Goal: Contribute content

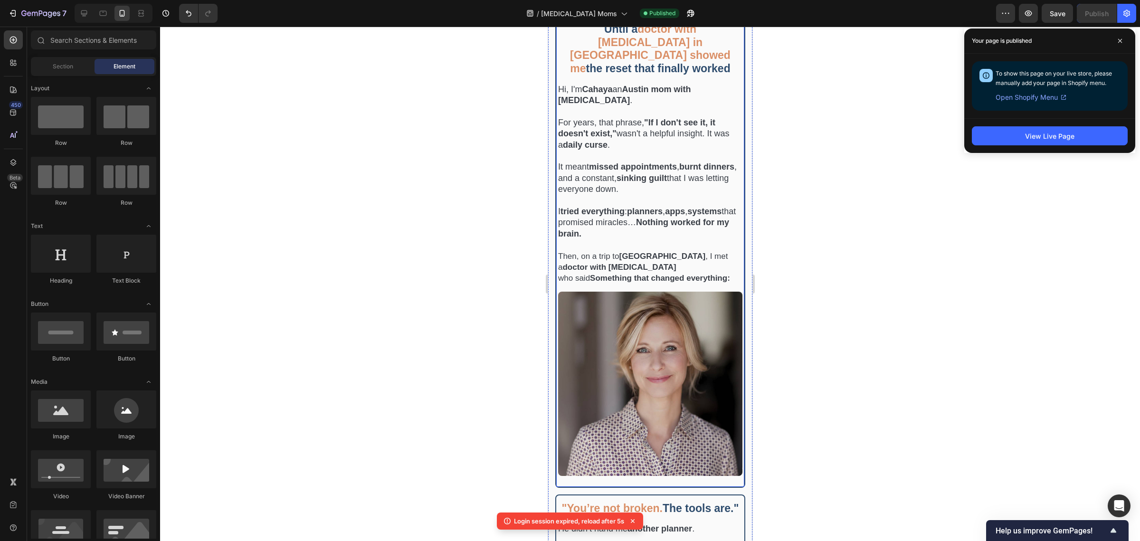
scroll to position [356, 0]
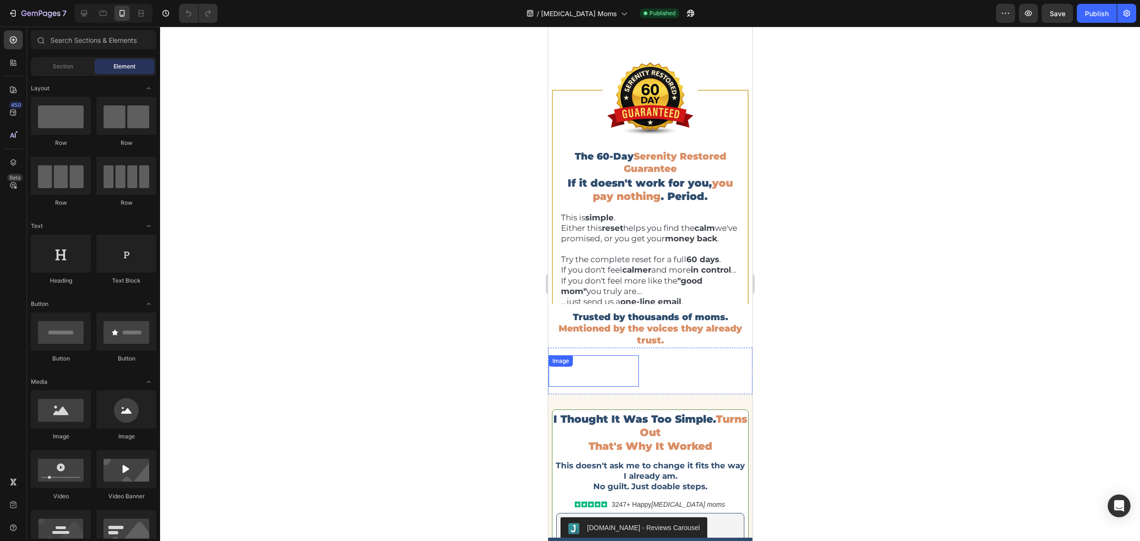
scroll to position [4751, 0]
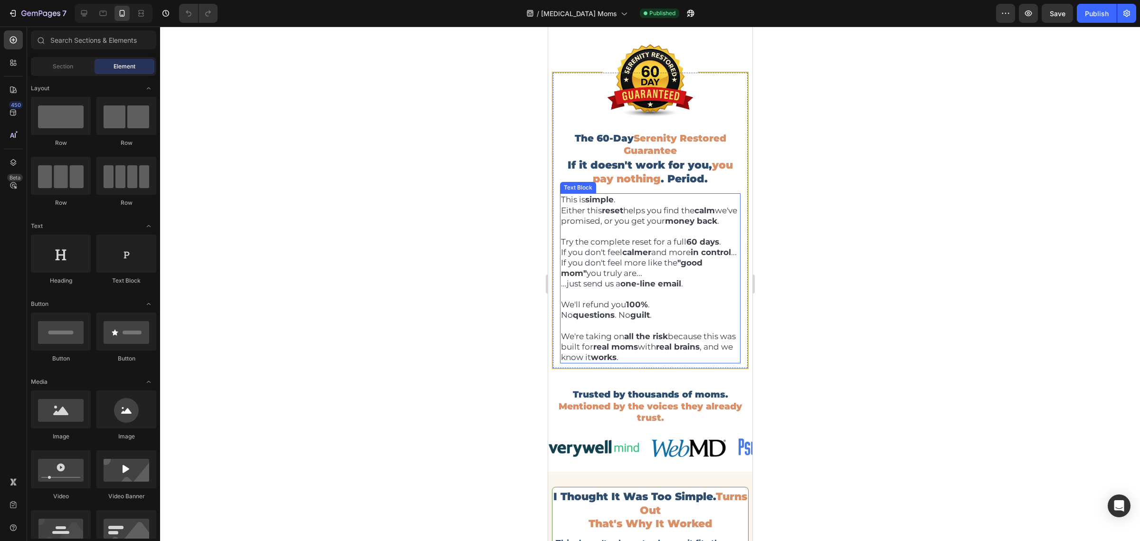
click at [657, 226] on p "This is simple . Either this reset helps you find the calm we've promised, or y…" at bounding box center [650, 209] width 179 height 31
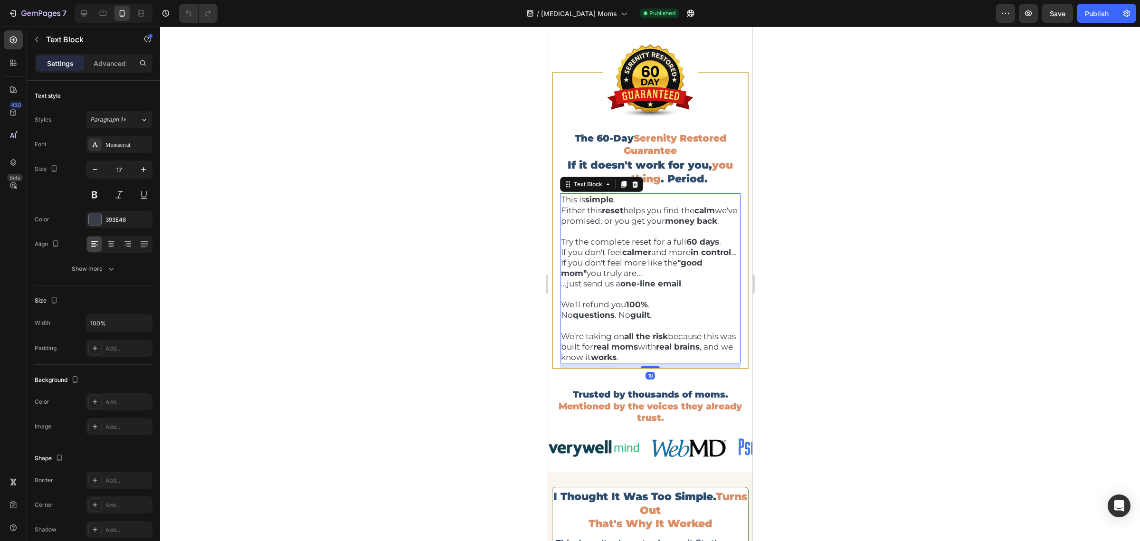
click at [867, 226] on div at bounding box center [650, 284] width 980 height 514
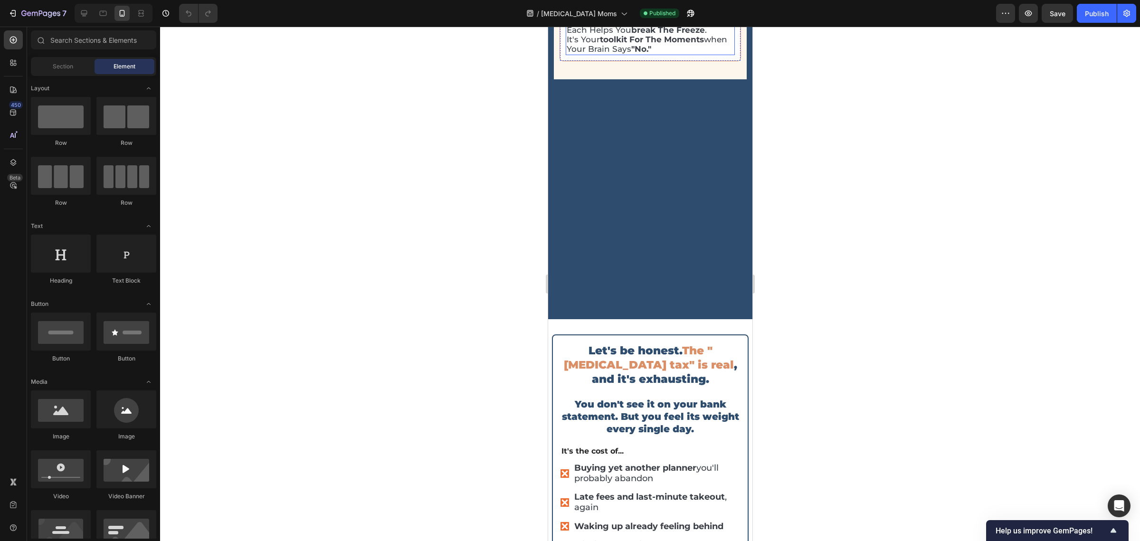
scroll to position [3919, 0]
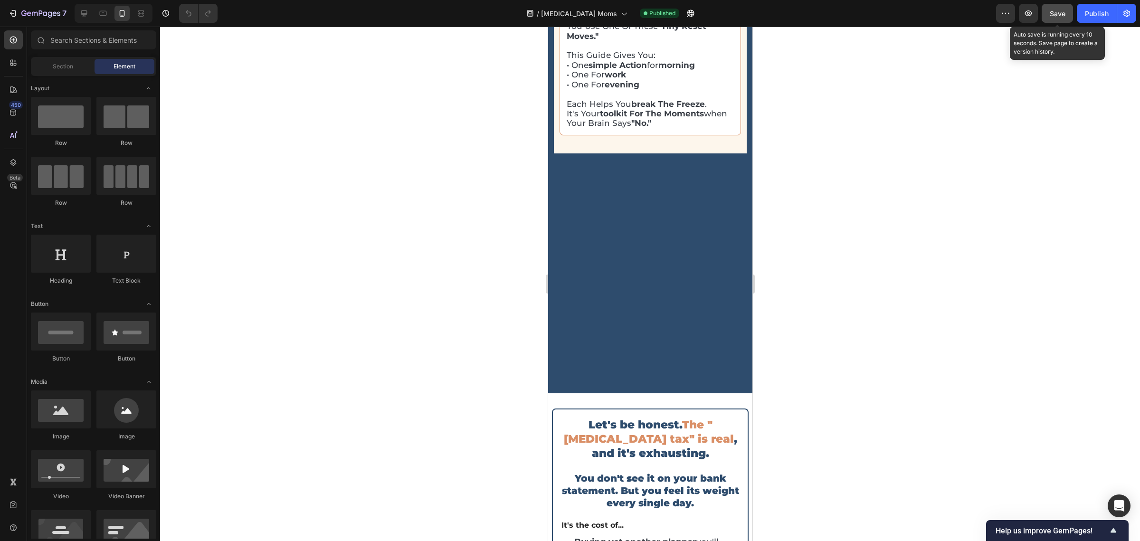
click at [1063, 18] on div "Save" at bounding box center [1058, 14] width 16 height 10
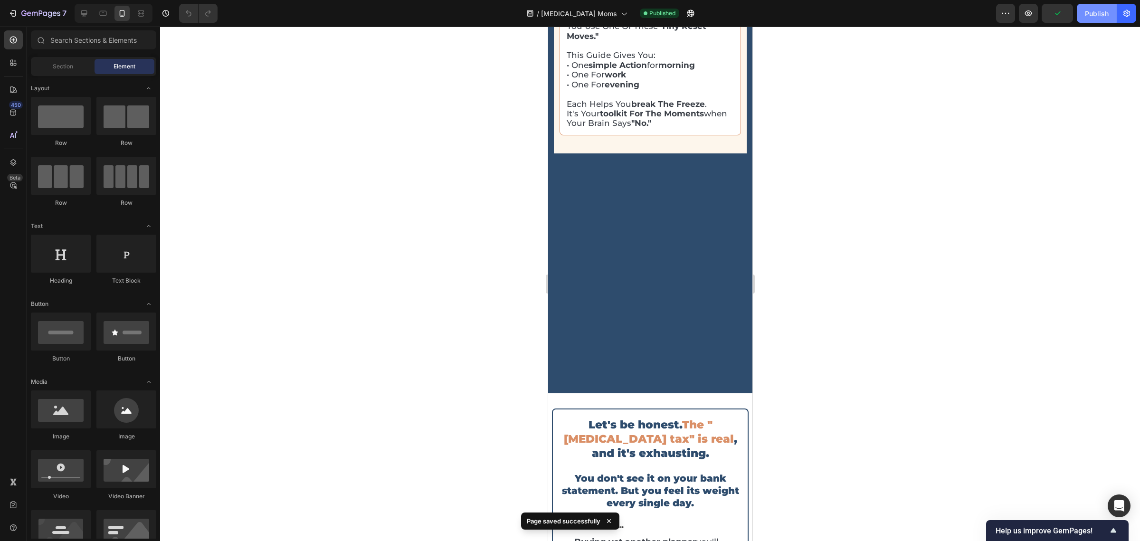
click at [1115, 17] on button "Publish" at bounding box center [1097, 13] width 40 height 19
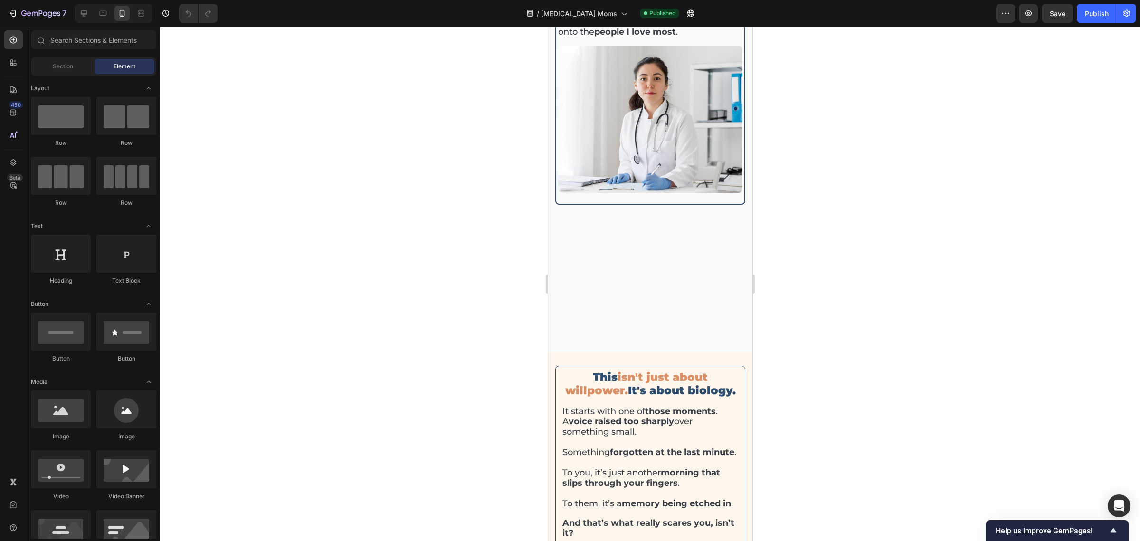
scroll to position [0, 0]
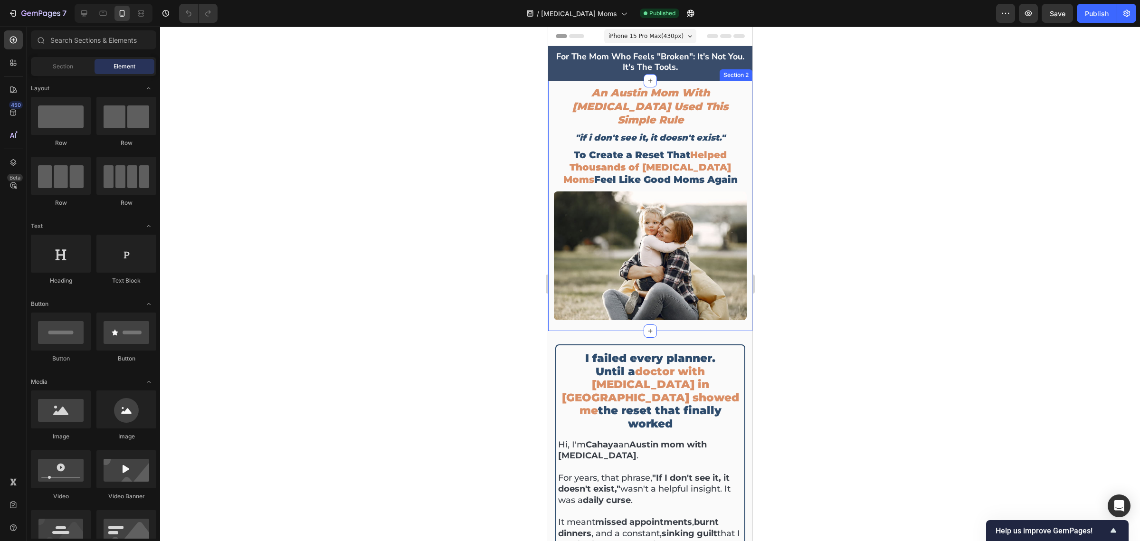
click at [566, 310] on div "An Austin Mom With [MEDICAL_DATA] Used This Simple Rule Heading "if i don't see…" at bounding box center [650, 206] width 204 height 250
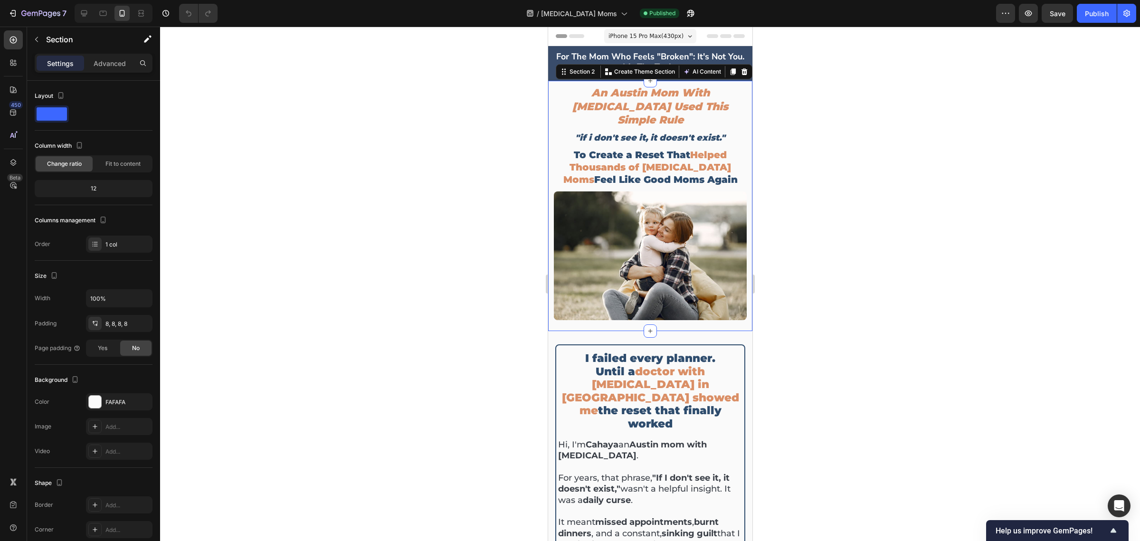
click at [813, 159] on div at bounding box center [650, 284] width 980 height 514
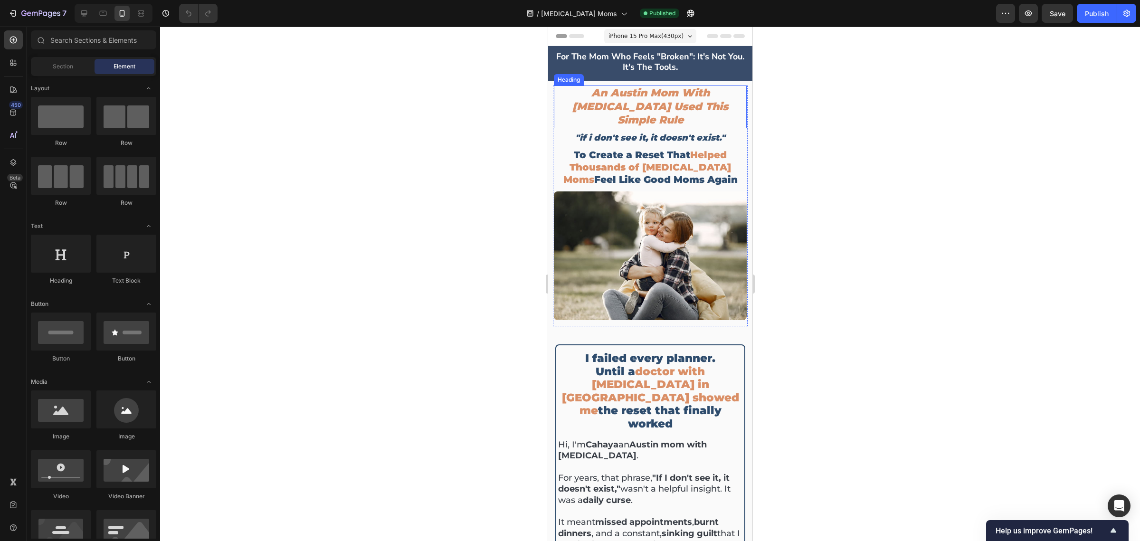
click at [655, 98] on h2 "An Austin Mom With [MEDICAL_DATA] Used This Simple Rule" at bounding box center [649, 107] width 193 height 43
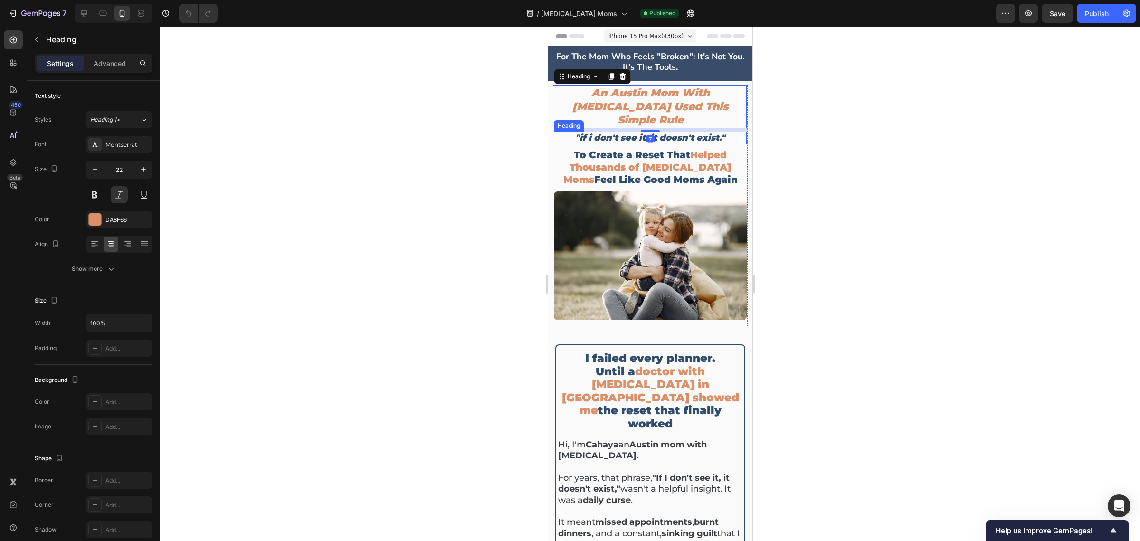
click at [630, 133] on icon ""if i don't see it, it doesn't exist."" at bounding box center [650, 138] width 150 height 10
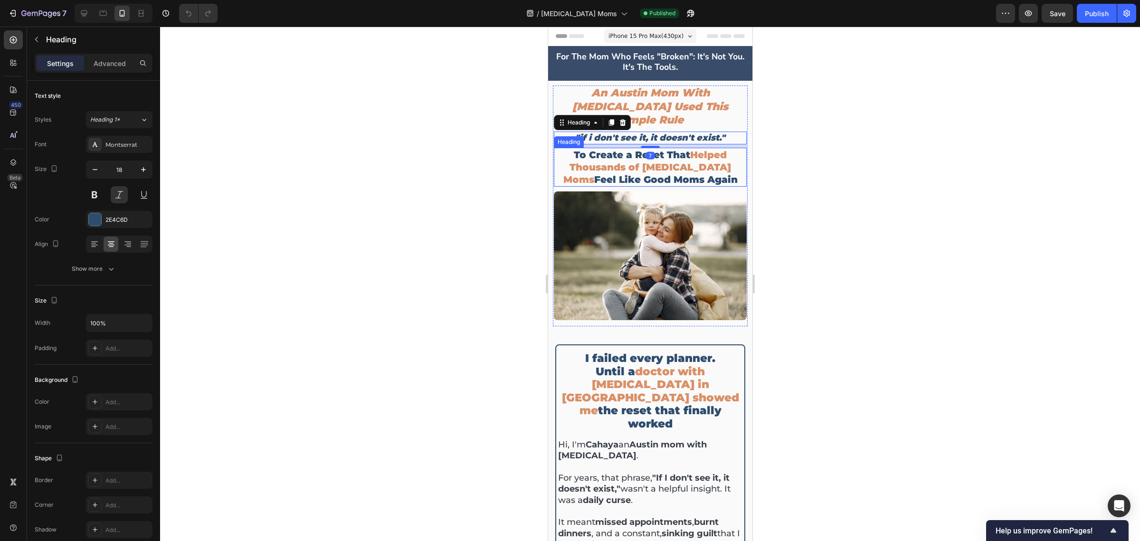
click at [618, 148] on h2 "To Create a Reset That Helped Thousands of [MEDICAL_DATA] Moms Feel Like Good M…" at bounding box center [649, 167] width 193 height 39
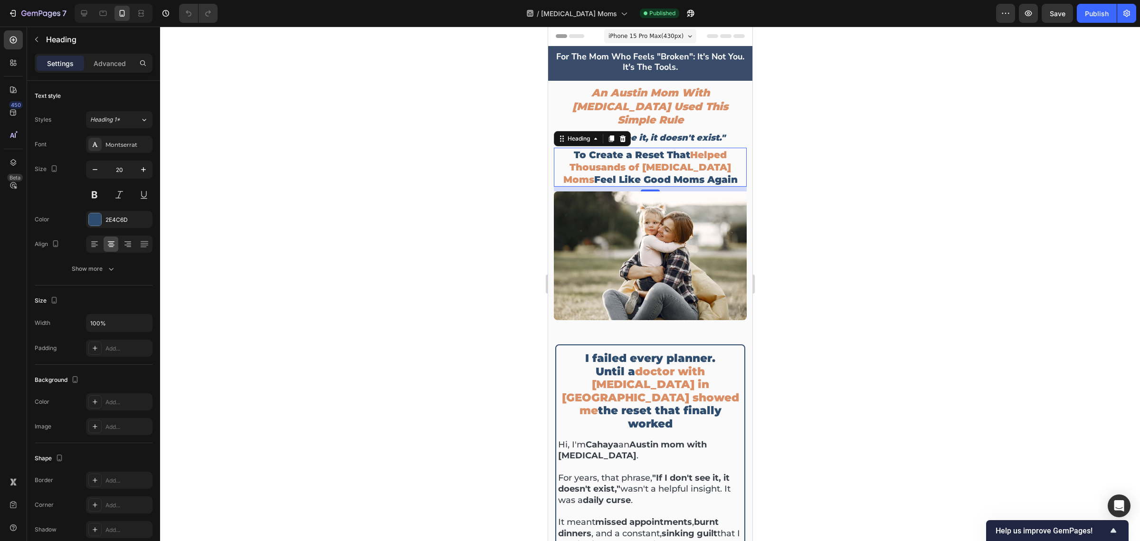
click at [852, 167] on div at bounding box center [650, 284] width 980 height 514
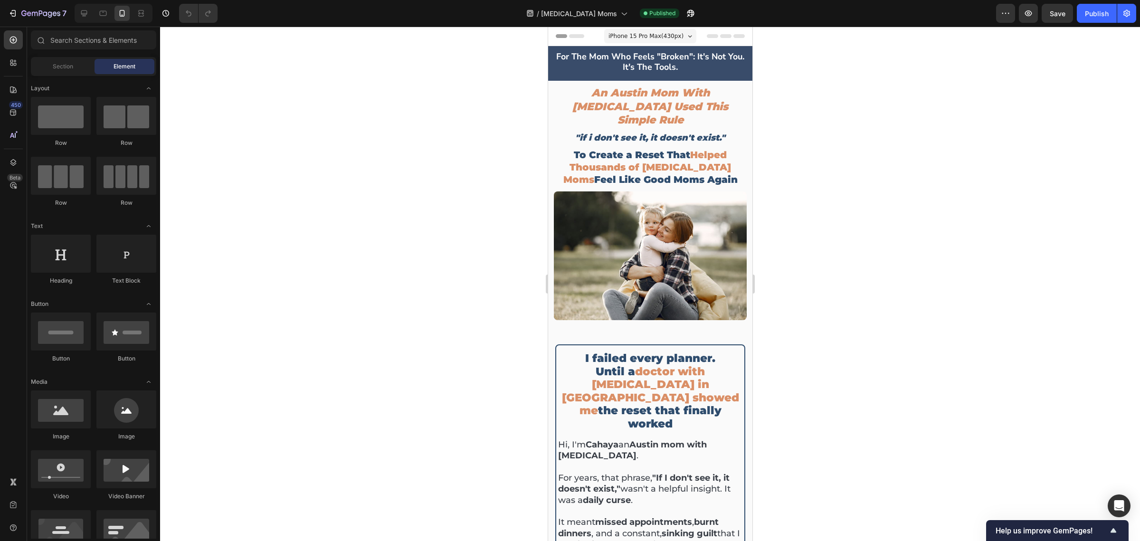
click at [905, 146] on div at bounding box center [650, 284] width 980 height 514
click at [934, 170] on div at bounding box center [650, 284] width 980 height 514
